Goal: Check status: Check status

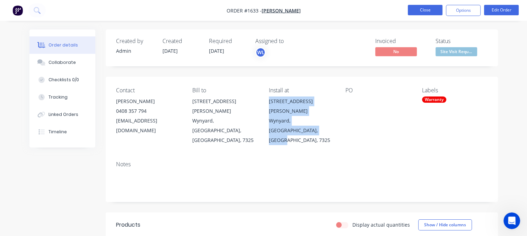
click at [426, 12] on button "Close" at bounding box center [425, 10] width 35 height 10
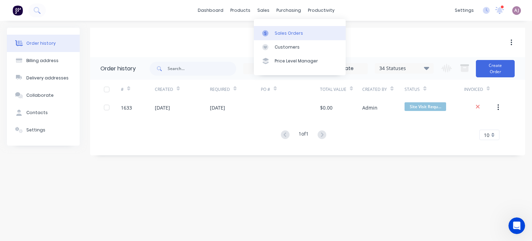
click at [277, 34] on div "Sales Orders" at bounding box center [289, 33] width 28 height 6
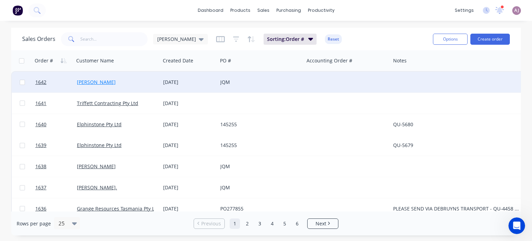
click at [93, 82] on link "[PERSON_NAME]" at bounding box center [96, 82] width 39 height 7
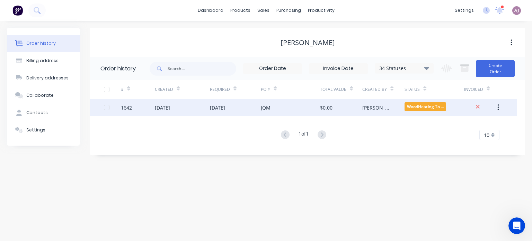
click at [225, 110] on div "[DATE]" at bounding box center [217, 107] width 15 height 7
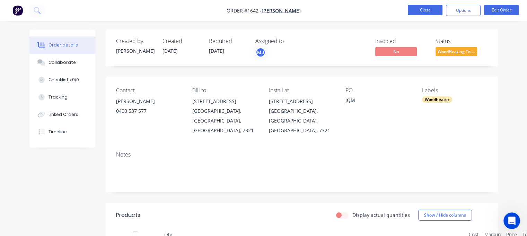
click at [427, 9] on button "Close" at bounding box center [425, 10] width 35 height 10
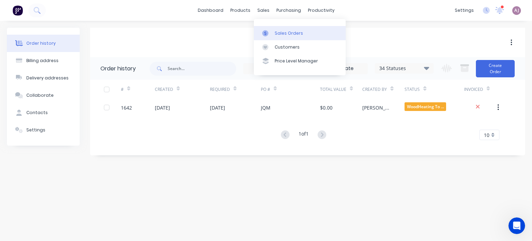
click at [288, 34] on div "Sales Orders" at bounding box center [289, 33] width 28 height 6
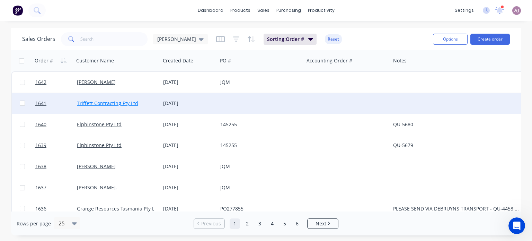
click at [122, 102] on link "Triffett Contracting Pty Ltd" at bounding box center [107, 103] width 61 height 7
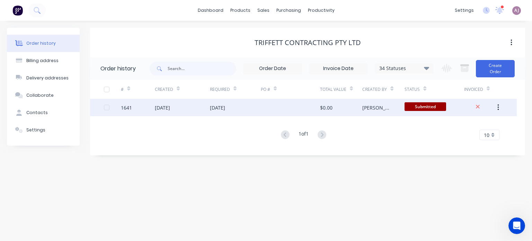
click at [241, 112] on div "[DATE]" at bounding box center [235, 107] width 51 height 17
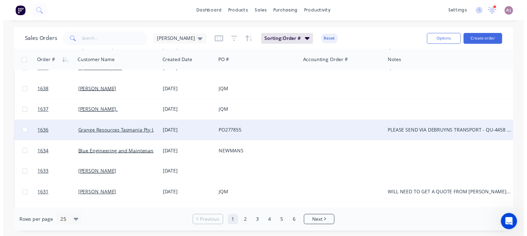
scroll to position [69, 0]
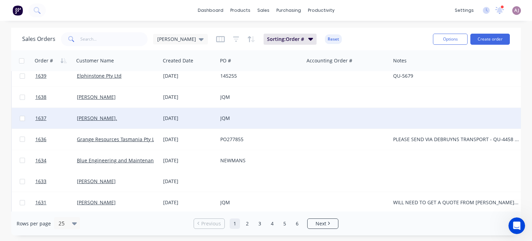
click at [184, 123] on div "[DATE]" at bounding box center [188, 118] width 57 height 21
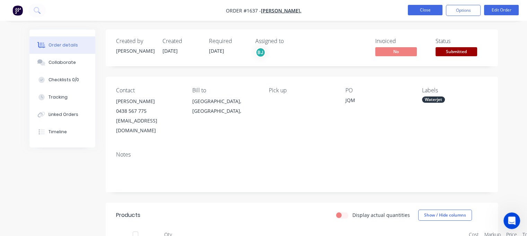
click at [427, 12] on button "Close" at bounding box center [425, 10] width 35 height 10
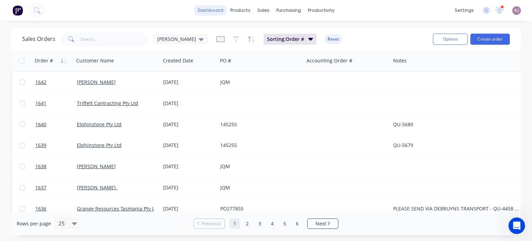
click at [212, 6] on link "dashboard" at bounding box center [210, 10] width 33 height 10
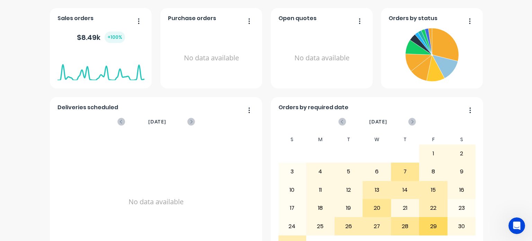
scroll to position [155, 0]
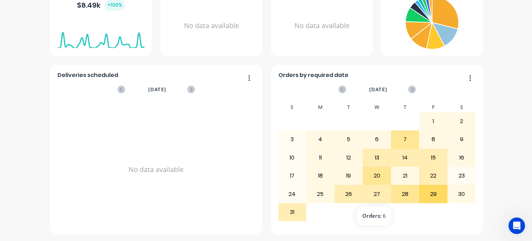
click at [372, 193] on div "27" at bounding box center [377, 193] width 28 height 17
click at [401, 196] on div "28" at bounding box center [406, 193] width 28 height 17
click at [470, 76] on icon "button" at bounding box center [471, 78] width 2 height 7
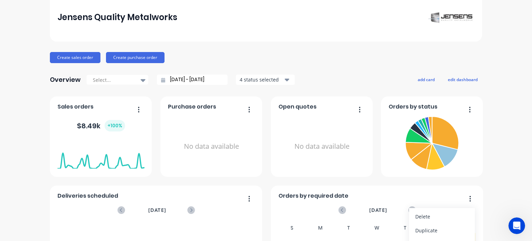
scroll to position [0, 0]
